Goal: Task Accomplishment & Management: Manage account settings

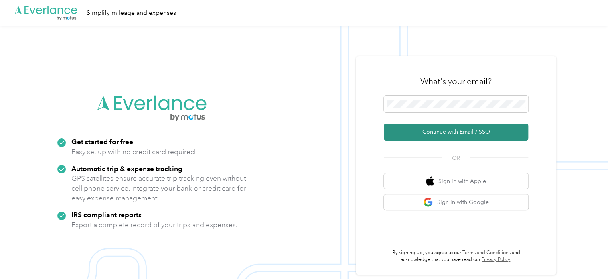
click at [425, 133] on button "Continue with Email / SSO" at bounding box center [456, 132] width 144 height 17
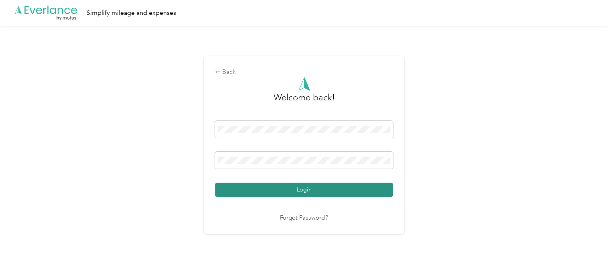
click at [335, 190] on button "Login" at bounding box center [304, 189] width 178 height 14
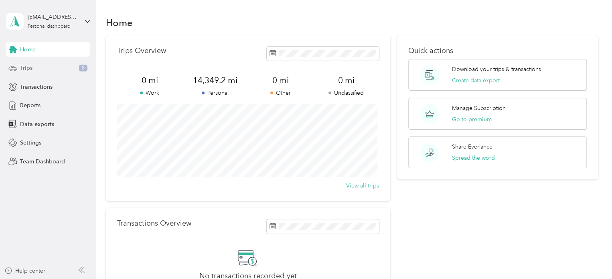
click at [24, 69] on span "Trips" at bounding box center [26, 68] width 12 height 8
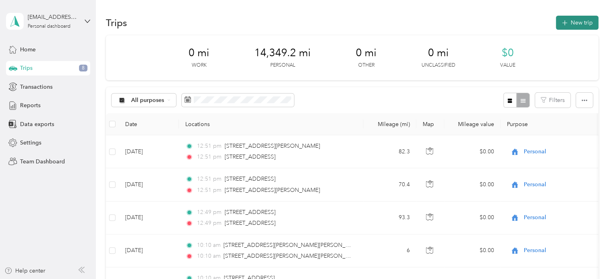
click at [586, 22] on button "New trip" at bounding box center [577, 23] width 43 height 14
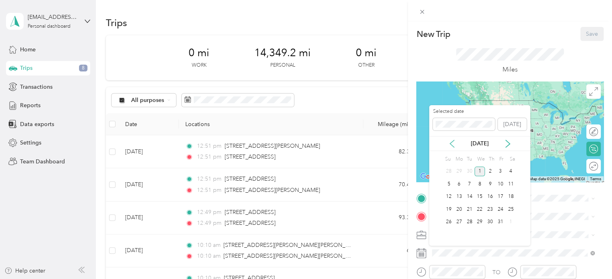
click at [451, 142] on icon at bounding box center [452, 144] width 8 height 8
click at [450, 142] on icon at bounding box center [452, 144] width 8 height 8
click at [489, 207] on div "25" at bounding box center [490, 209] width 10 height 10
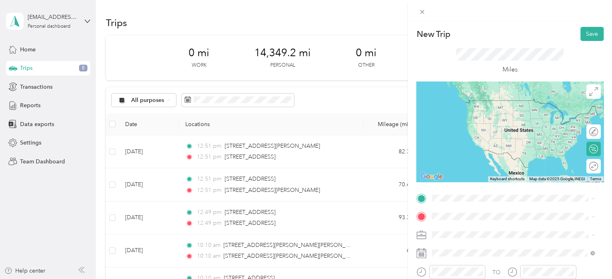
click at [483, 136] on div "[STREET_ADDRESS][US_STATE]" at bounding box center [513, 131] width 157 height 11
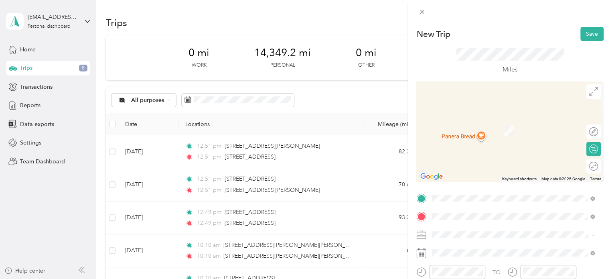
click at [469, 131] on span "[STREET_ADDRESS][PERSON_NAME][US_STATE]" at bounding box center [509, 127] width 125 height 7
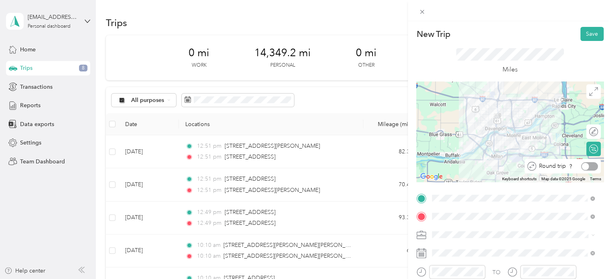
click at [586, 167] on div at bounding box center [589, 166] width 17 height 8
click at [591, 31] on button "Save" at bounding box center [591, 34] width 23 height 14
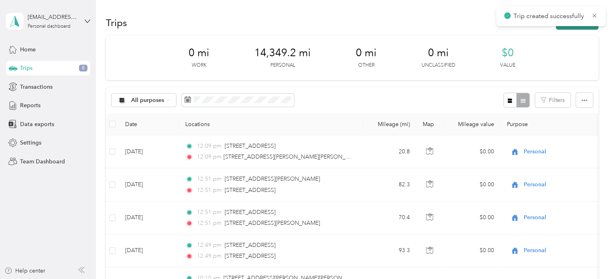
click at [582, 28] on button "New trip" at bounding box center [577, 23] width 43 height 14
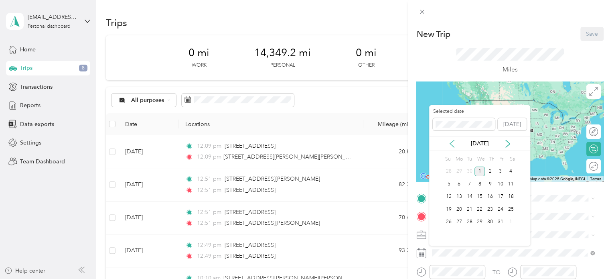
click at [453, 142] on icon at bounding box center [452, 144] width 8 height 8
click at [499, 212] on div "26" at bounding box center [500, 209] width 10 height 10
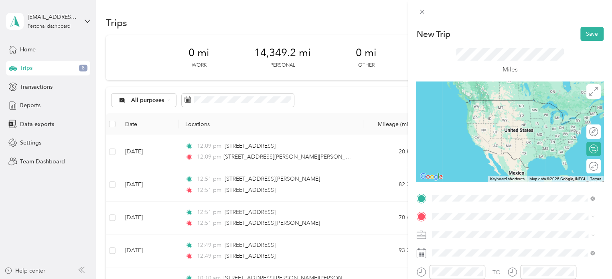
click at [471, 104] on span "[STREET_ADDRESS][US_STATE]" at bounding box center [487, 100] width 80 height 7
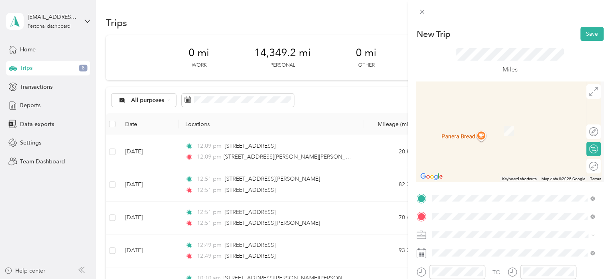
click at [488, 122] on span "[STREET_ADDRESS][US_STATE]" at bounding box center [487, 118] width 80 height 7
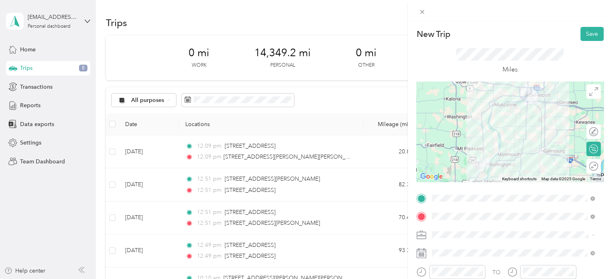
click at [480, 128] on div at bounding box center [509, 131] width 187 height 100
click at [478, 130] on div at bounding box center [509, 131] width 187 height 100
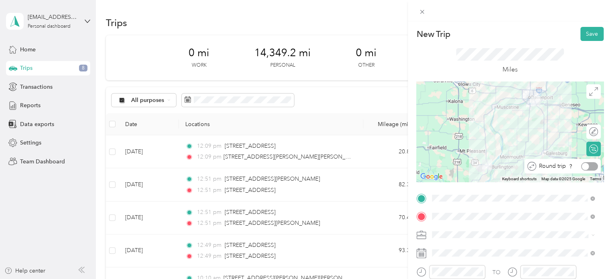
click at [588, 168] on div at bounding box center [589, 166] width 17 height 8
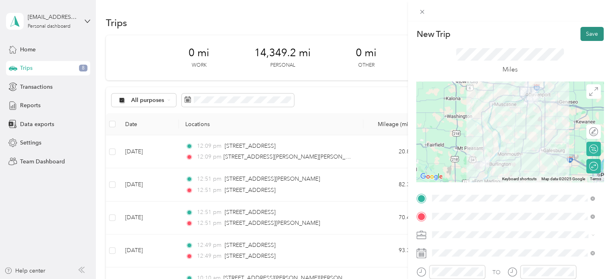
click at [589, 33] on button "Save" at bounding box center [591, 34] width 23 height 14
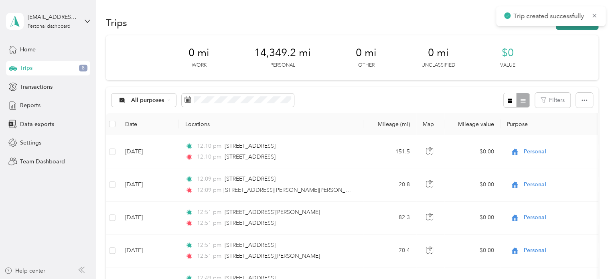
click at [579, 28] on button "New trip" at bounding box center [577, 23] width 43 height 14
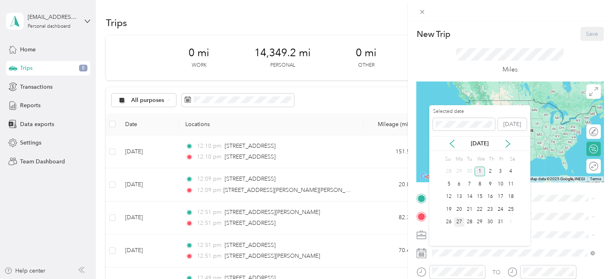
click at [456, 220] on div "27" at bounding box center [459, 222] width 10 height 10
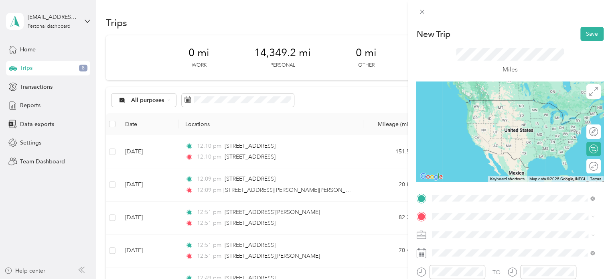
click at [472, 104] on span "[STREET_ADDRESS][PERSON_NAME][US_STATE]" at bounding box center [509, 100] width 125 height 7
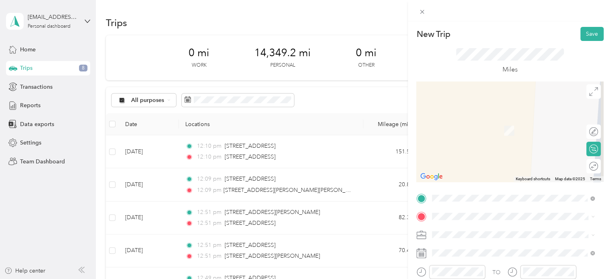
click at [465, 146] on span "[STREET_ADDRESS][US_STATE]" at bounding box center [487, 149] width 80 height 7
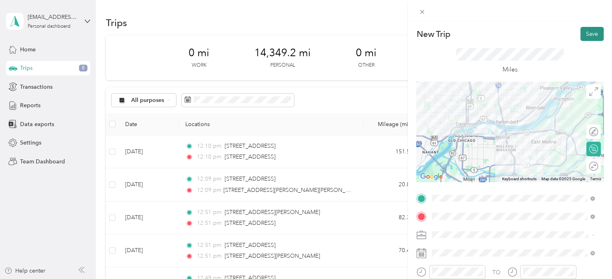
click at [586, 35] on button "Save" at bounding box center [591, 34] width 23 height 14
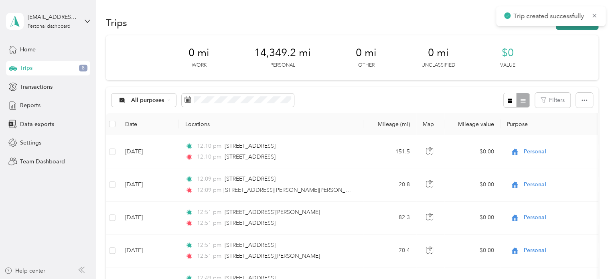
click at [581, 28] on button "New trip" at bounding box center [577, 23] width 43 height 14
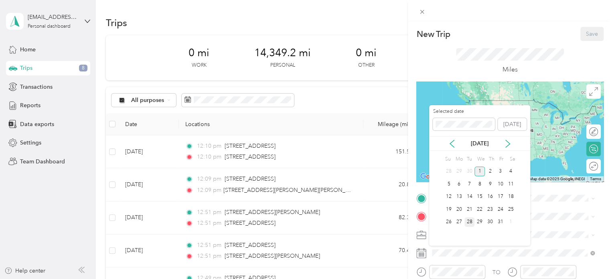
click at [470, 223] on div "28" at bounding box center [469, 222] width 10 height 10
click at [480, 220] on div "29" at bounding box center [479, 222] width 10 height 10
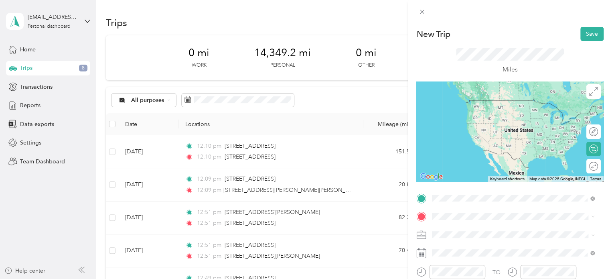
click at [475, 104] on span "[STREET_ADDRESS][US_STATE]" at bounding box center [487, 100] width 80 height 7
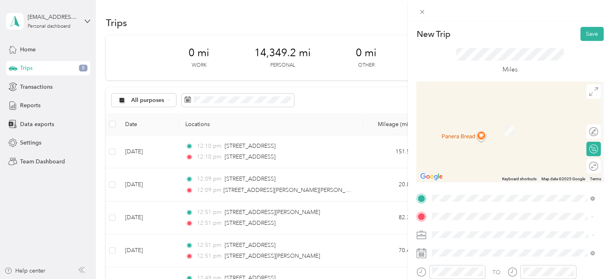
click at [470, 124] on div "[STREET_ADDRESS][PERSON_NAME][US_STATE]" at bounding box center [513, 118] width 157 height 11
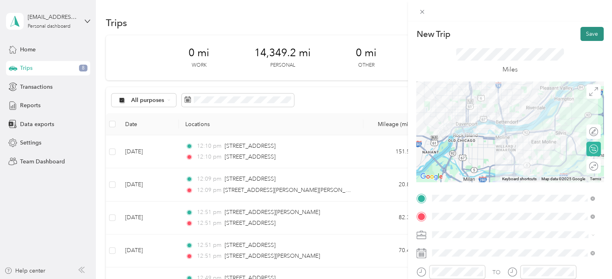
click at [588, 37] on button "Save" at bounding box center [591, 34] width 23 height 14
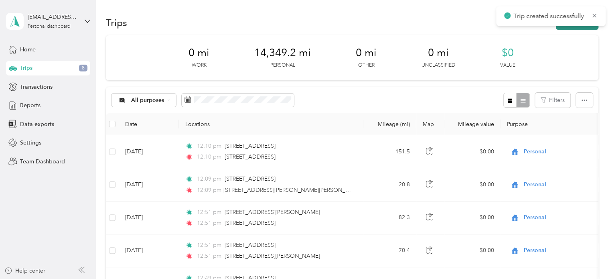
click at [577, 28] on button "New trip" at bounding box center [577, 23] width 43 height 14
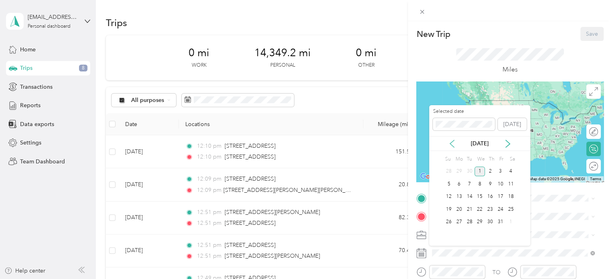
click at [454, 144] on icon at bounding box center [452, 144] width 8 height 8
click at [458, 223] on div "29" at bounding box center [459, 222] width 10 height 10
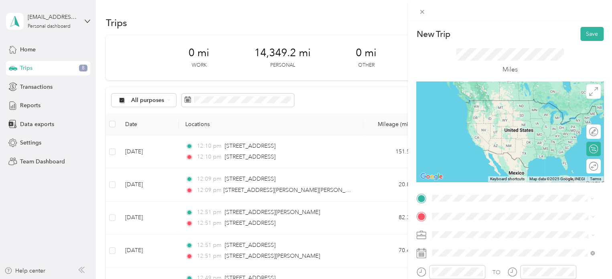
click at [465, 103] on span "[STREET_ADDRESS][PERSON_NAME][US_STATE]" at bounding box center [509, 100] width 125 height 7
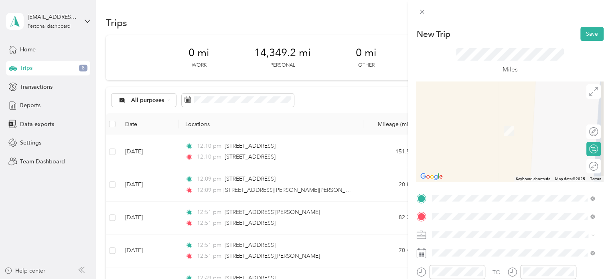
click at [462, 136] on li "[STREET_ADDRESS][PERSON_NAME][US_STATE]" at bounding box center [513, 127] width 168 height 16
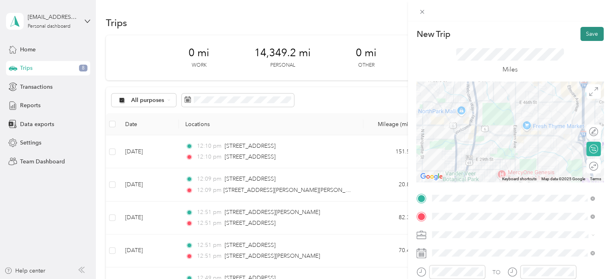
click at [590, 38] on button "Save" at bounding box center [591, 34] width 23 height 14
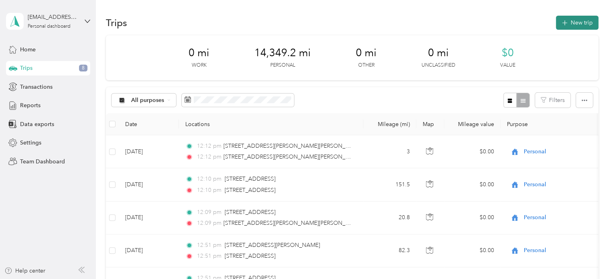
click at [577, 28] on button "New trip" at bounding box center [577, 23] width 43 height 14
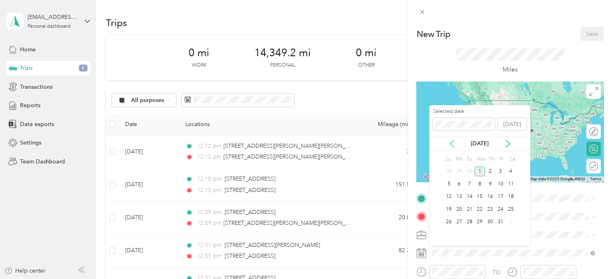
click at [452, 144] on icon at bounding box center [452, 144] width 8 height 8
click at [469, 220] on div "30" at bounding box center [469, 222] width 10 height 10
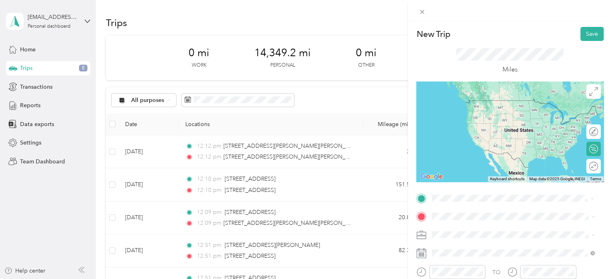
click at [486, 132] on span "[STREET_ADDRESS][US_STATE]" at bounding box center [487, 131] width 80 height 7
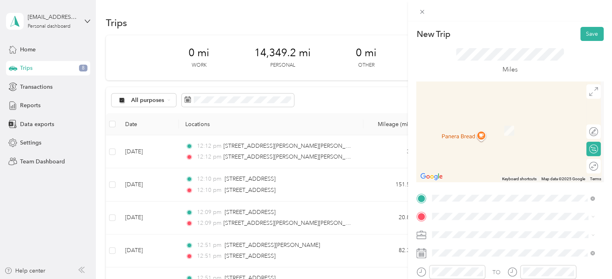
click at [478, 129] on span "[STREET_ADDRESS][PERSON_NAME][US_STATE]" at bounding box center [509, 125] width 125 height 7
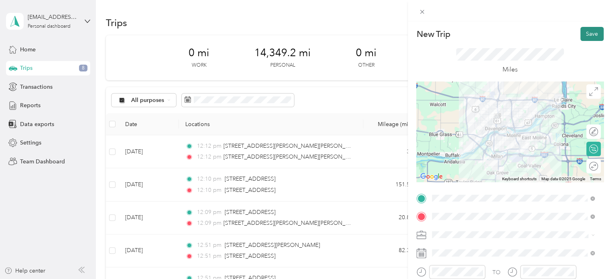
click at [584, 36] on button "Save" at bounding box center [591, 34] width 23 height 14
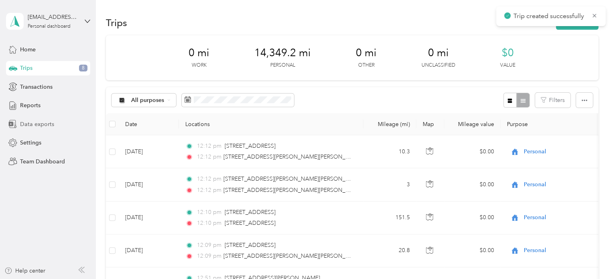
click at [43, 123] on span "Data exports" at bounding box center [37, 124] width 34 height 8
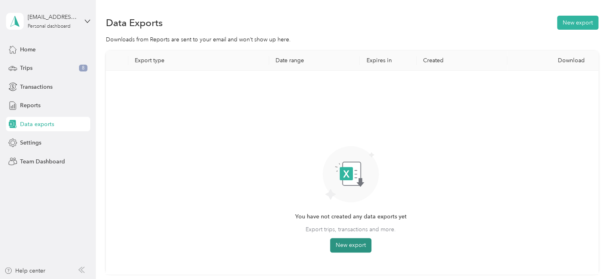
click at [346, 244] on button "New export" at bounding box center [350, 245] width 41 height 14
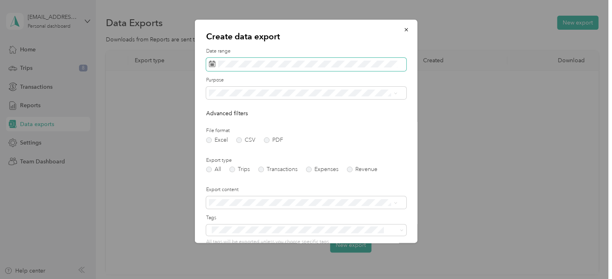
click at [211, 66] on icon at bounding box center [212, 64] width 6 height 6
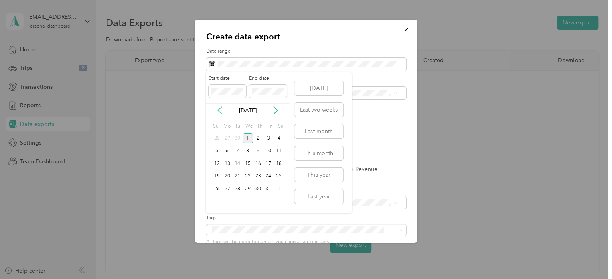
click at [220, 113] on icon at bounding box center [220, 110] width 8 height 8
click at [227, 140] on div "1" at bounding box center [227, 138] width 10 height 10
click at [237, 188] on div "30" at bounding box center [237, 189] width 10 height 10
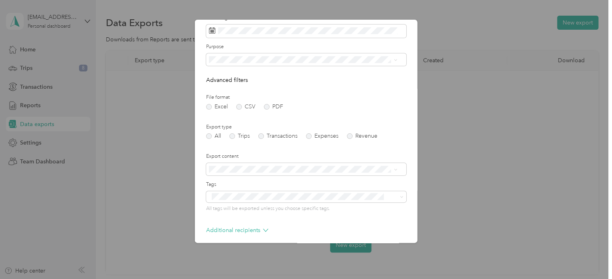
scroll to position [69, 0]
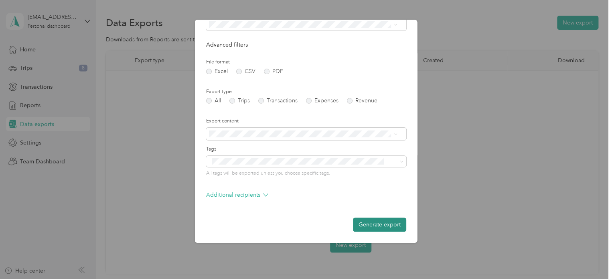
click at [371, 223] on button "Generate export" at bounding box center [379, 224] width 53 height 14
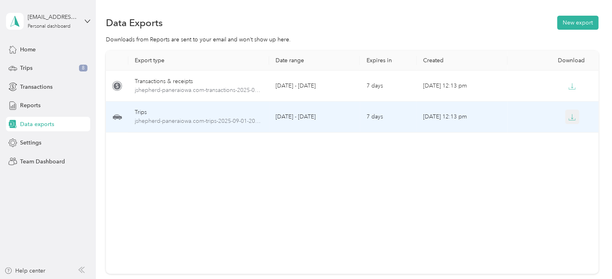
click at [573, 115] on icon "button" at bounding box center [571, 116] width 7 height 7
